Goal: Task Accomplishment & Management: Complete application form

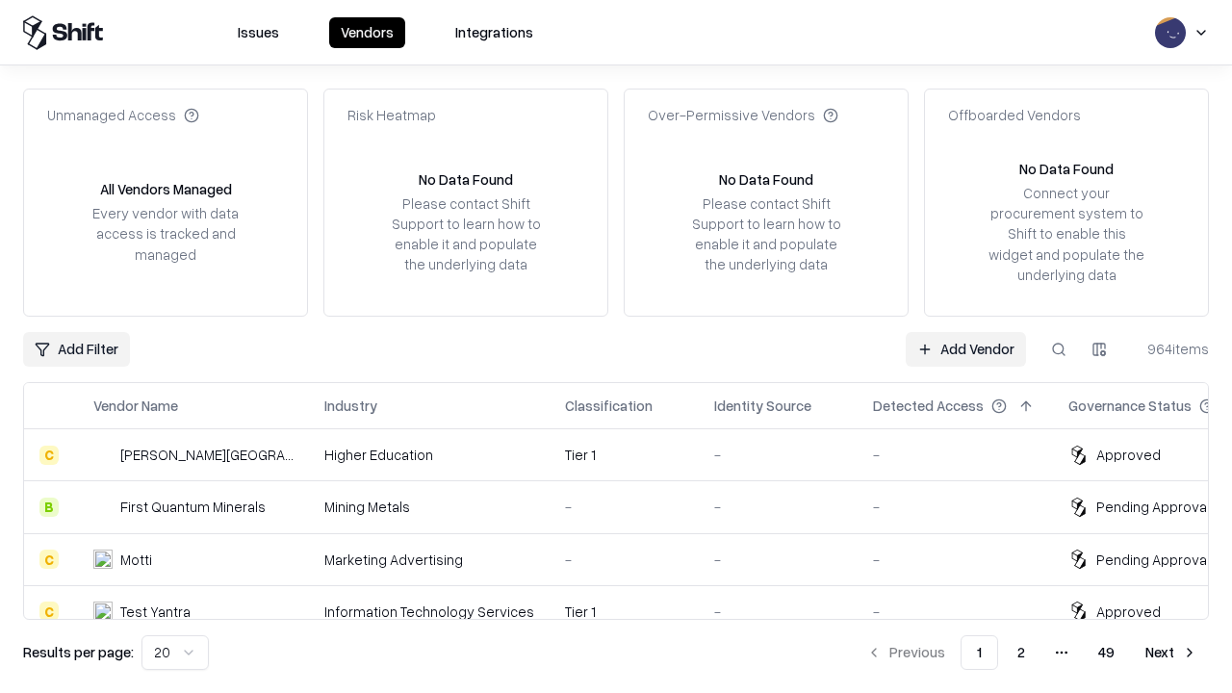
click at [966, 348] on link "Add Vendor" at bounding box center [966, 349] width 120 height 35
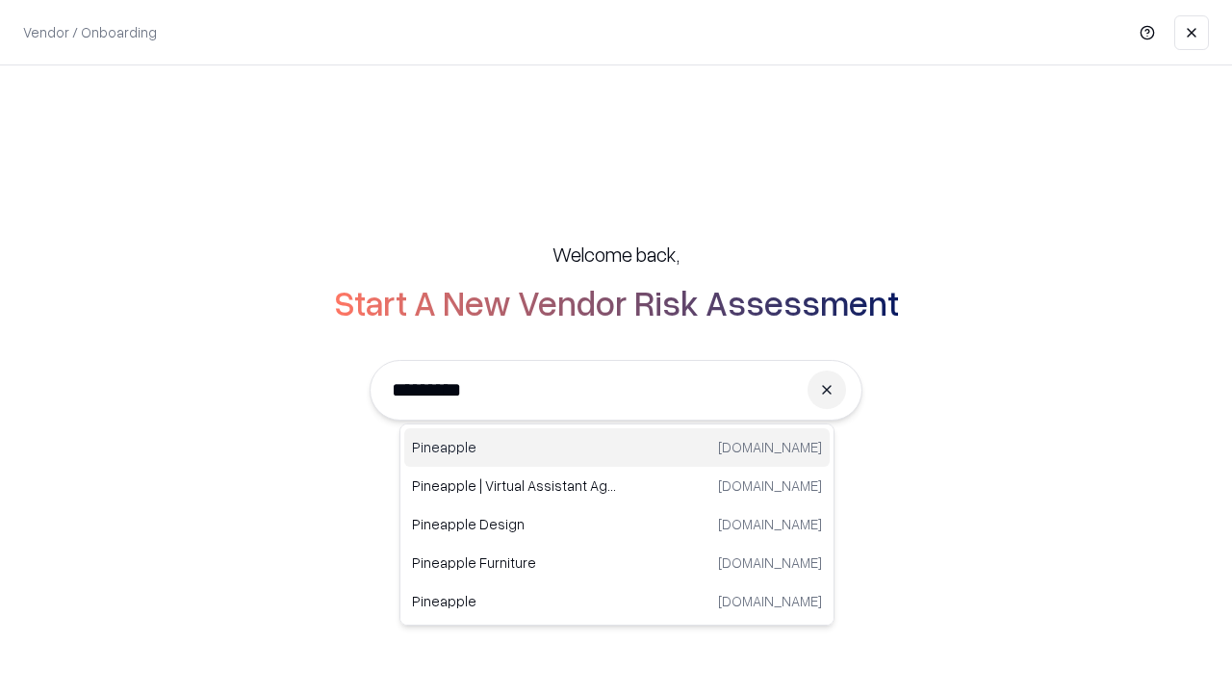
click at [617, 448] on div "Pineapple [DOMAIN_NAME]" at bounding box center [616, 447] width 425 height 39
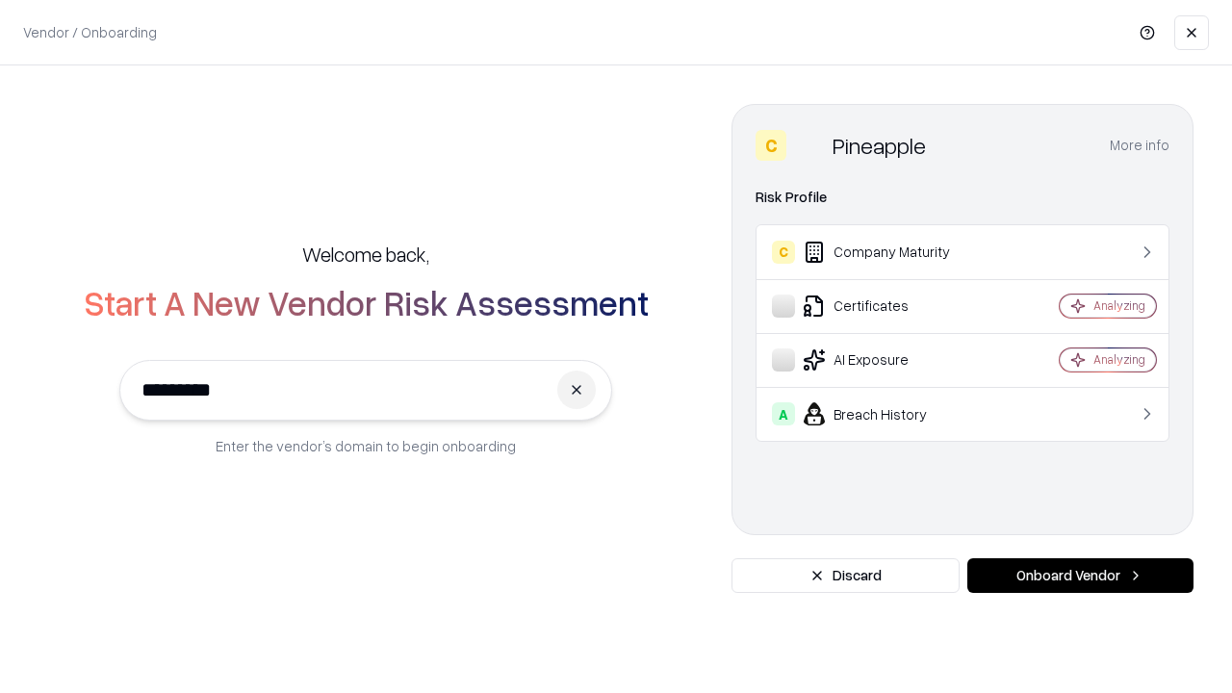
type input "*********"
click at [1080, 576] on button "Onboard Vendor" at bounding box center [1080, 575] width 226 height 35
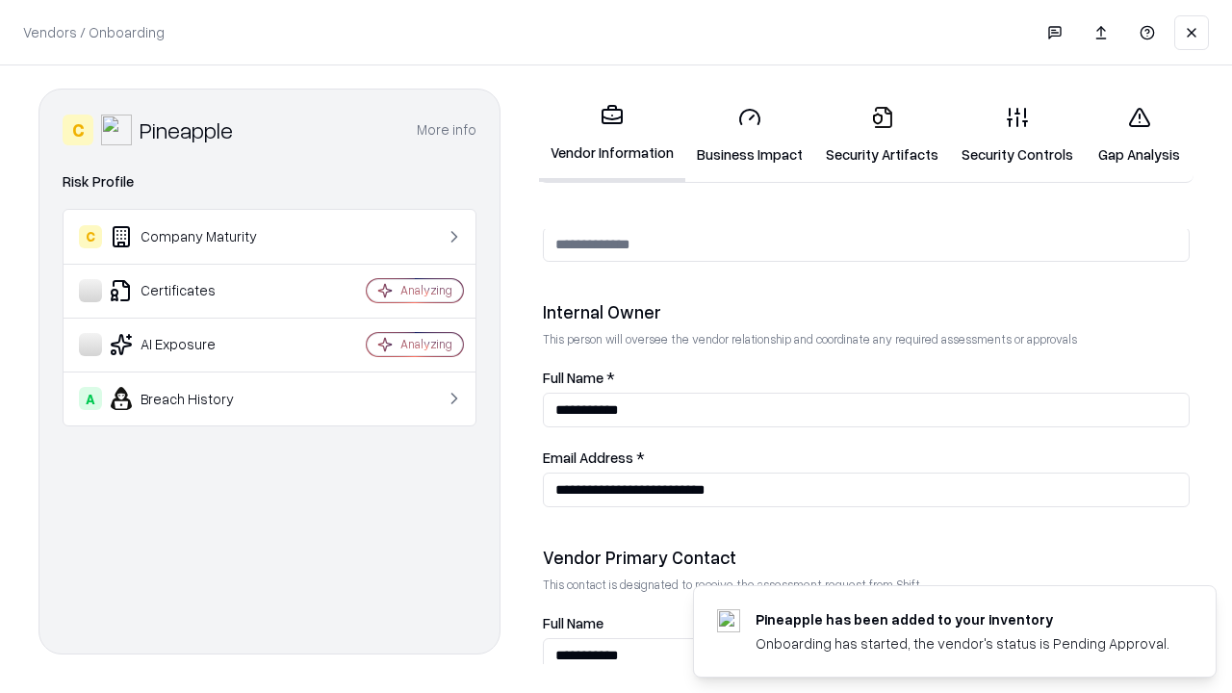
scroll to position [997, 0]
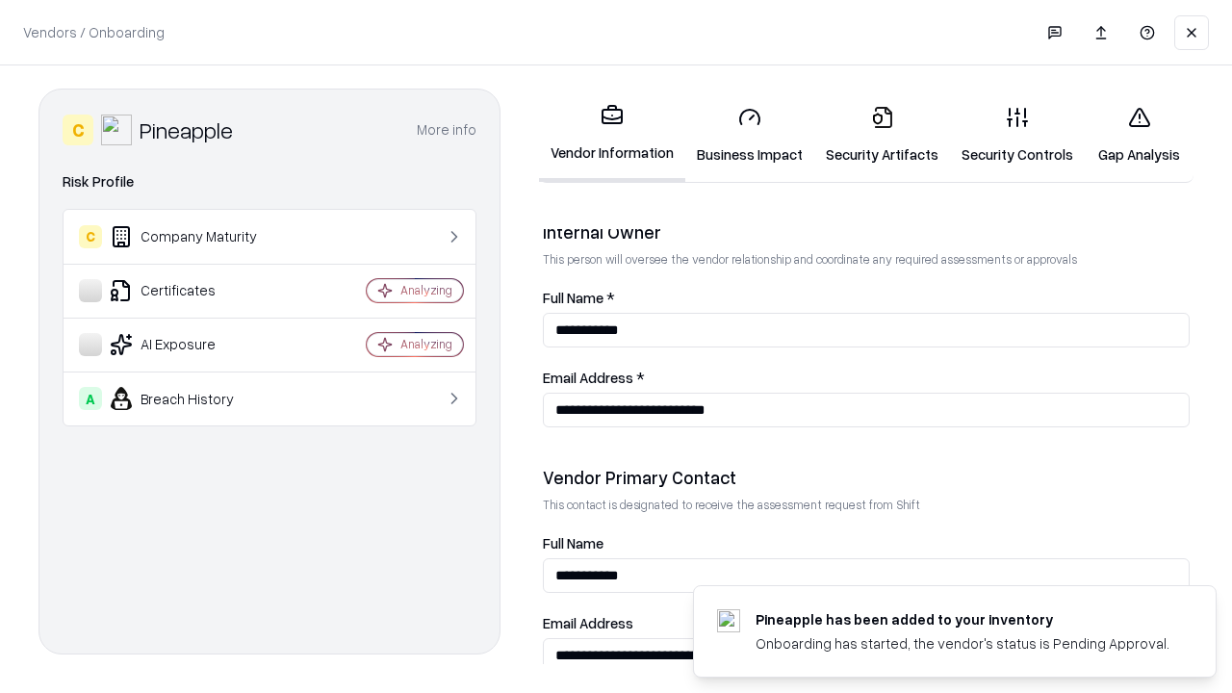
click at [750, 135] on link "Business Impact" at bounding box center [749, 135] width 129 height 90
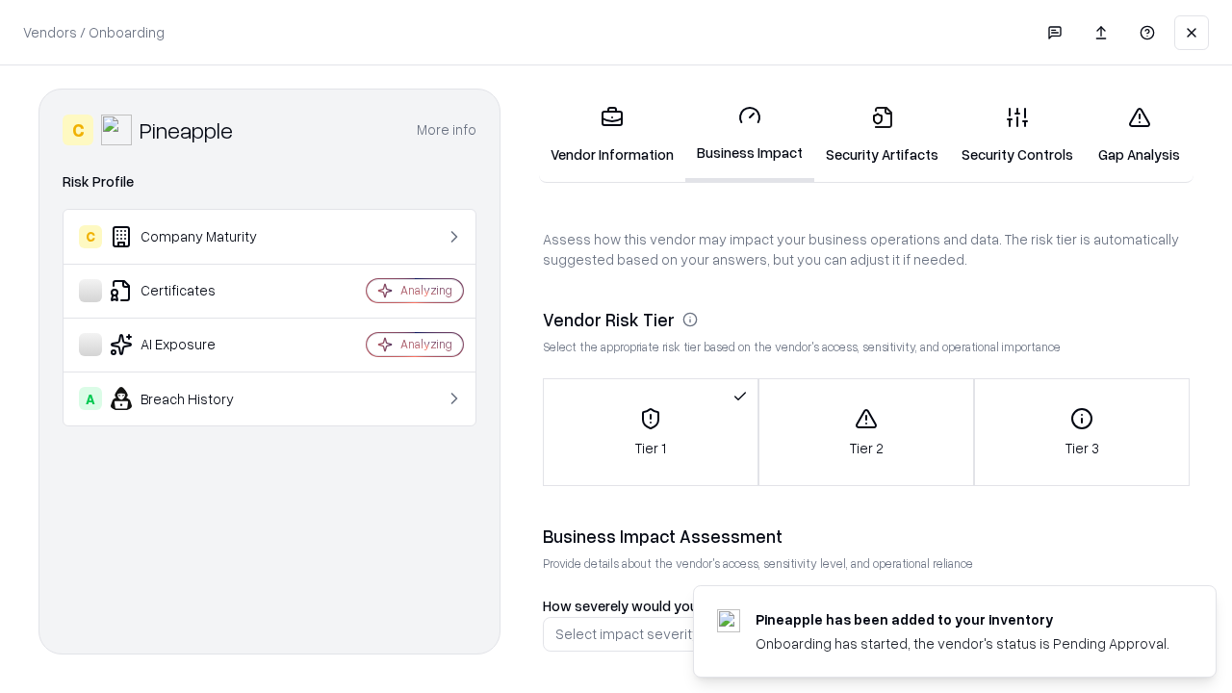
click at [882, 135] on link "Security Artifacts" at bounding box center [882, 135] width 136 height 90
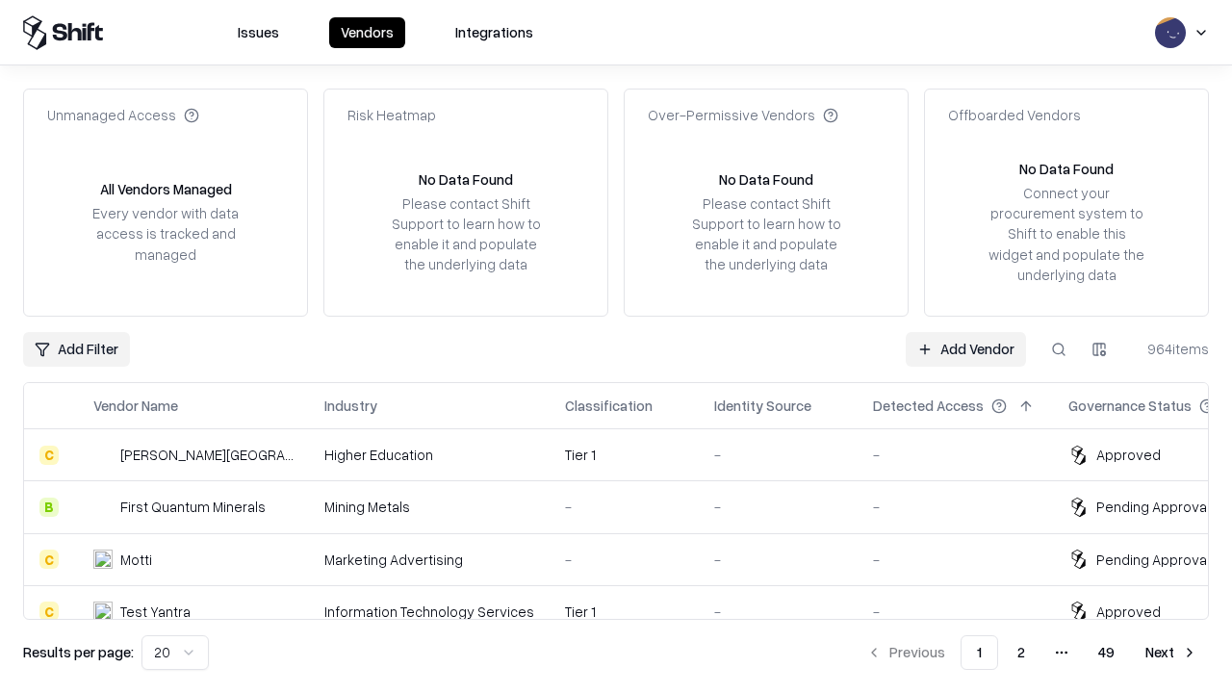
click at [966, 348] on link "Add Vendor" at bounding box center [966, 349] width 120 height 35
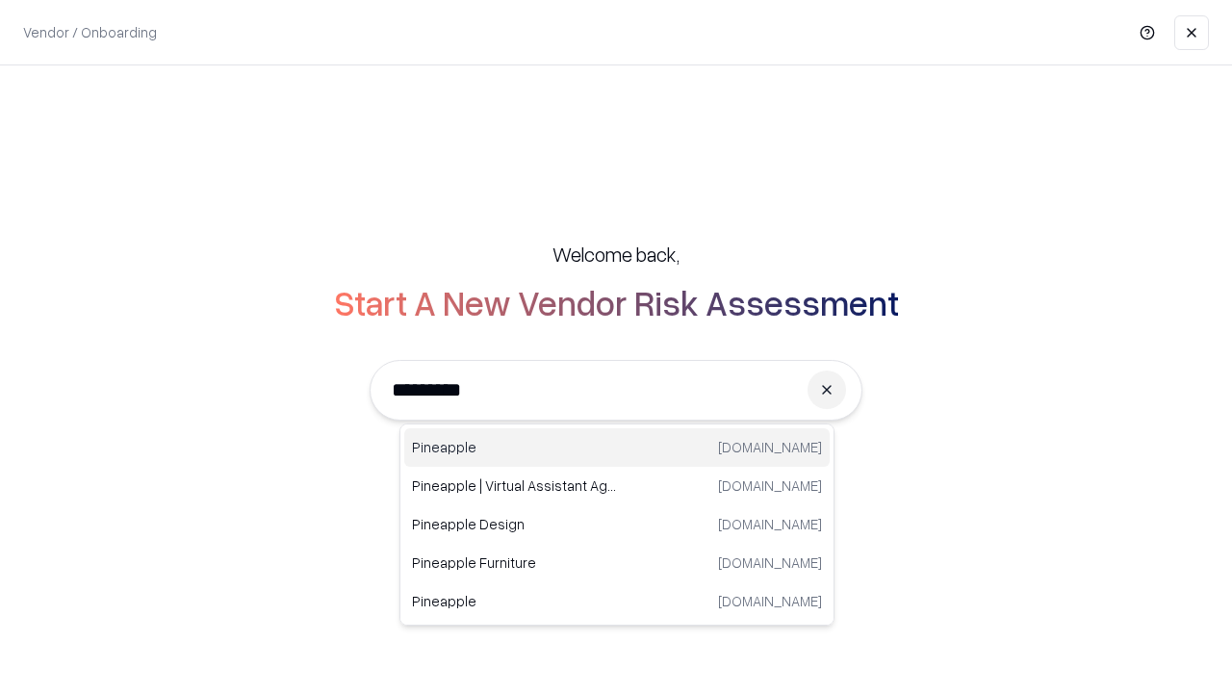
click at [617, 448] on div "Pineapple [DOMAIN_NAME]" at bounding box center [616, 447] width 425 height 39
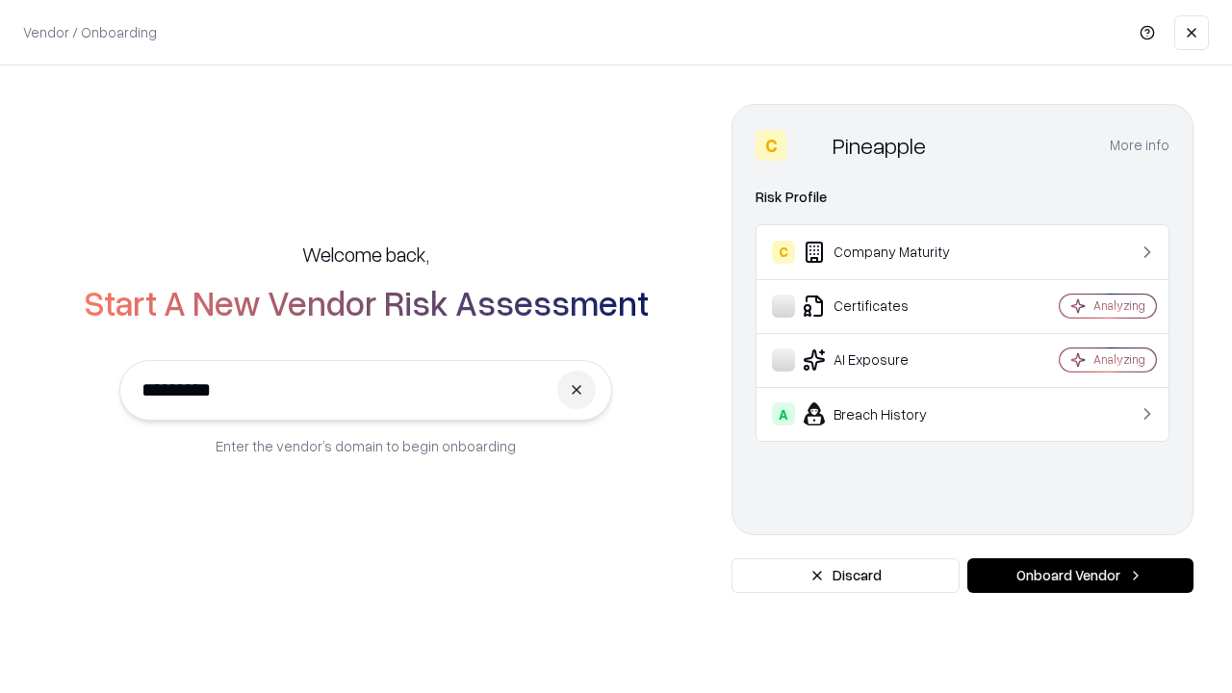
type input "*********"
click at [1080, 576] on button "Onboard Vendor" at bounding box center [1080, 575] width 226 height 35
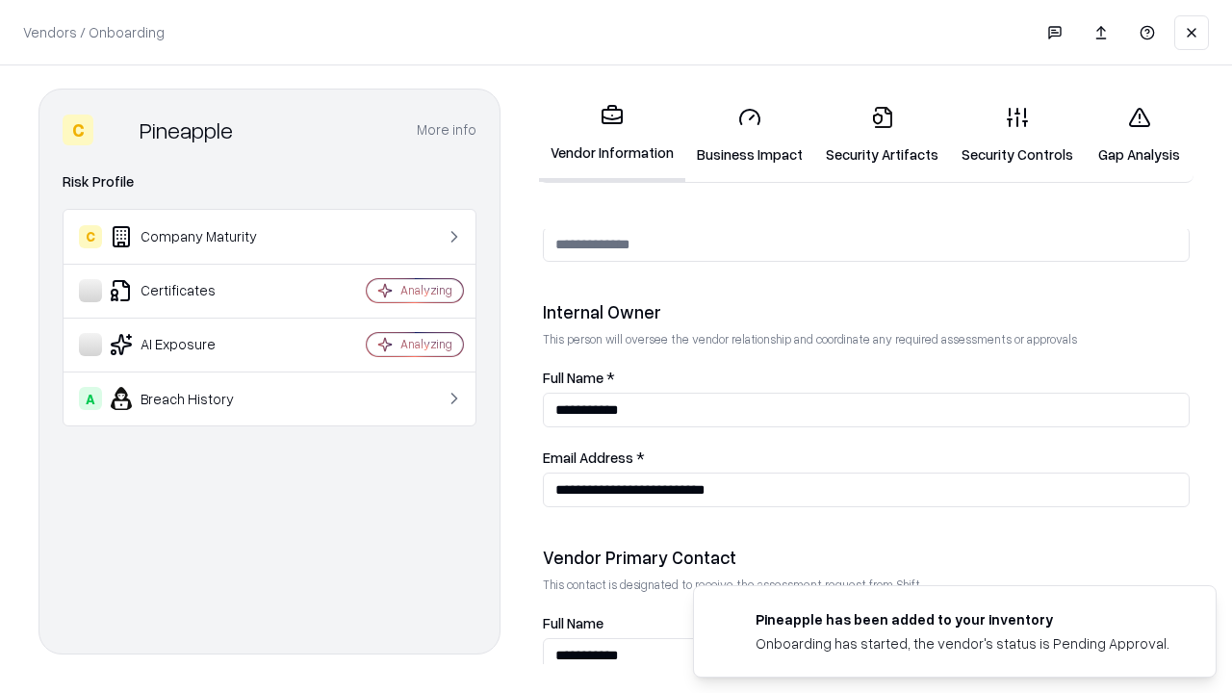
scroll to position [997, 0]
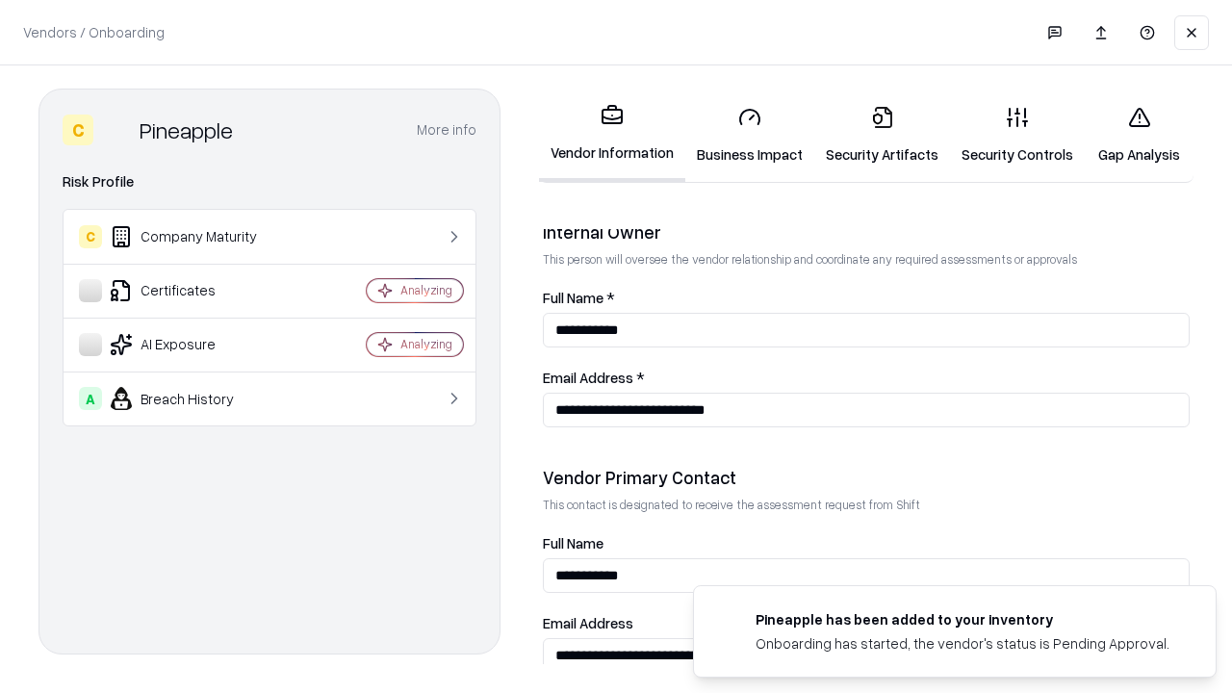
click at [1139, 135] on link "Gap Analysis" at bounding box center [1139, 135] width 109 height 90
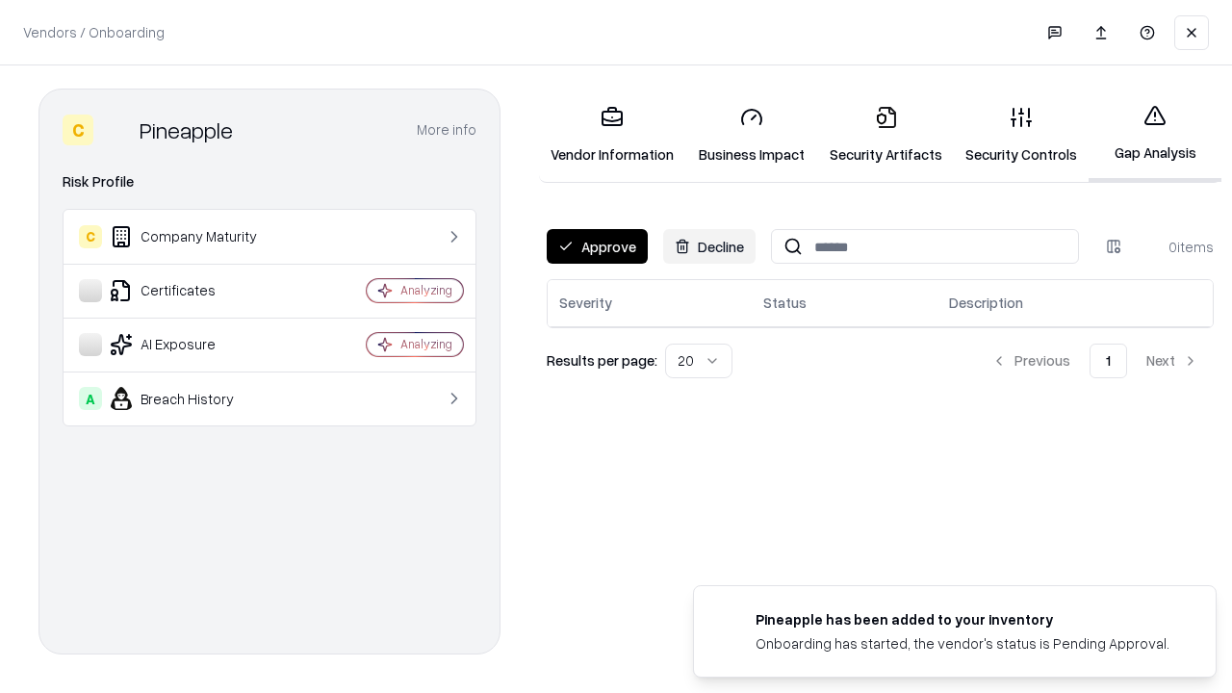
click at [597, 246] on button "Approve" at bounding box center [597, 246] width 101 height 35
